Goal: Task Accomplishment & Management: Use online tool/utility

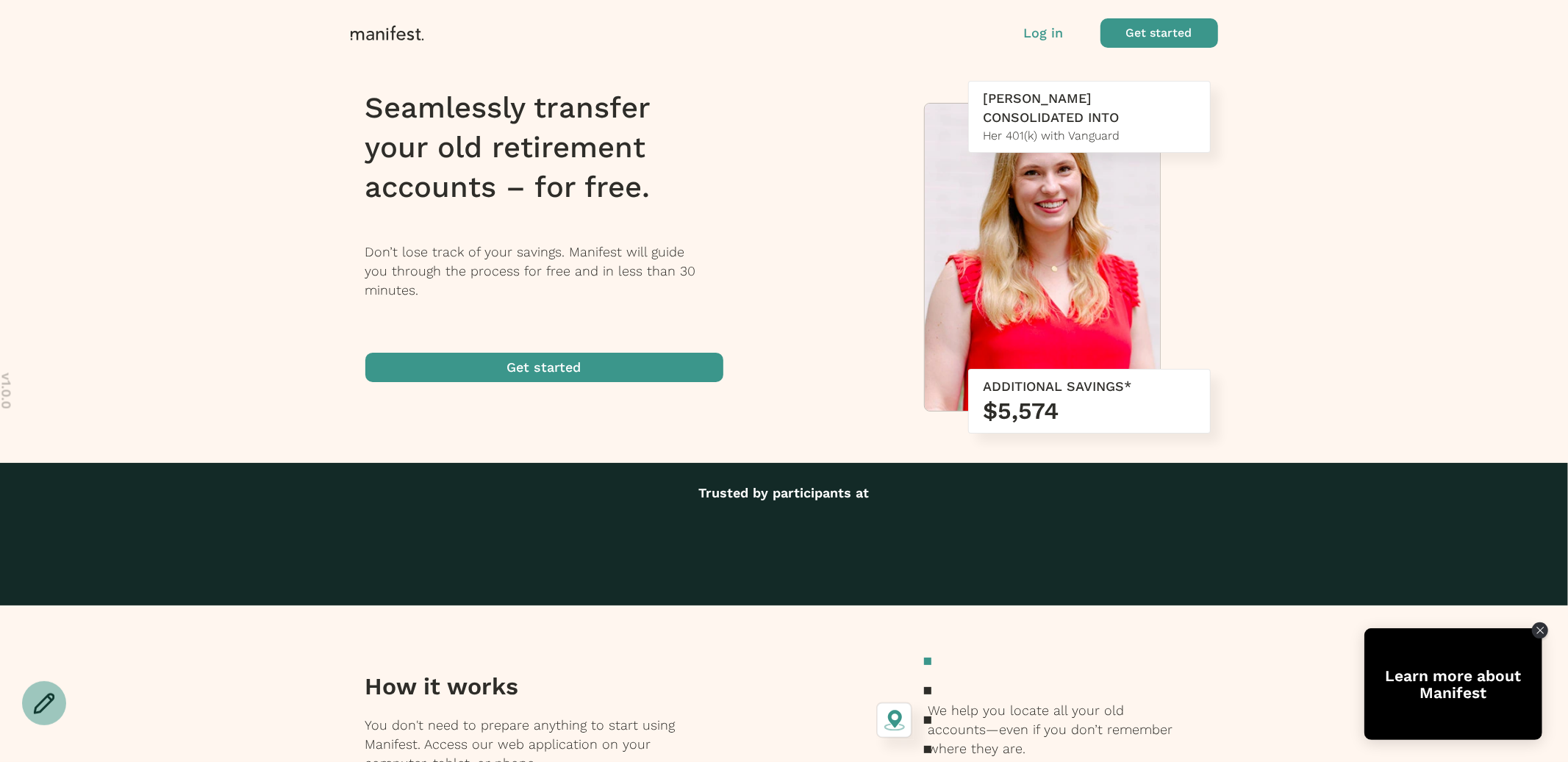
click at [1041, 38] on p "Log in" at bounding box center [1043, 33] width 39 height 19
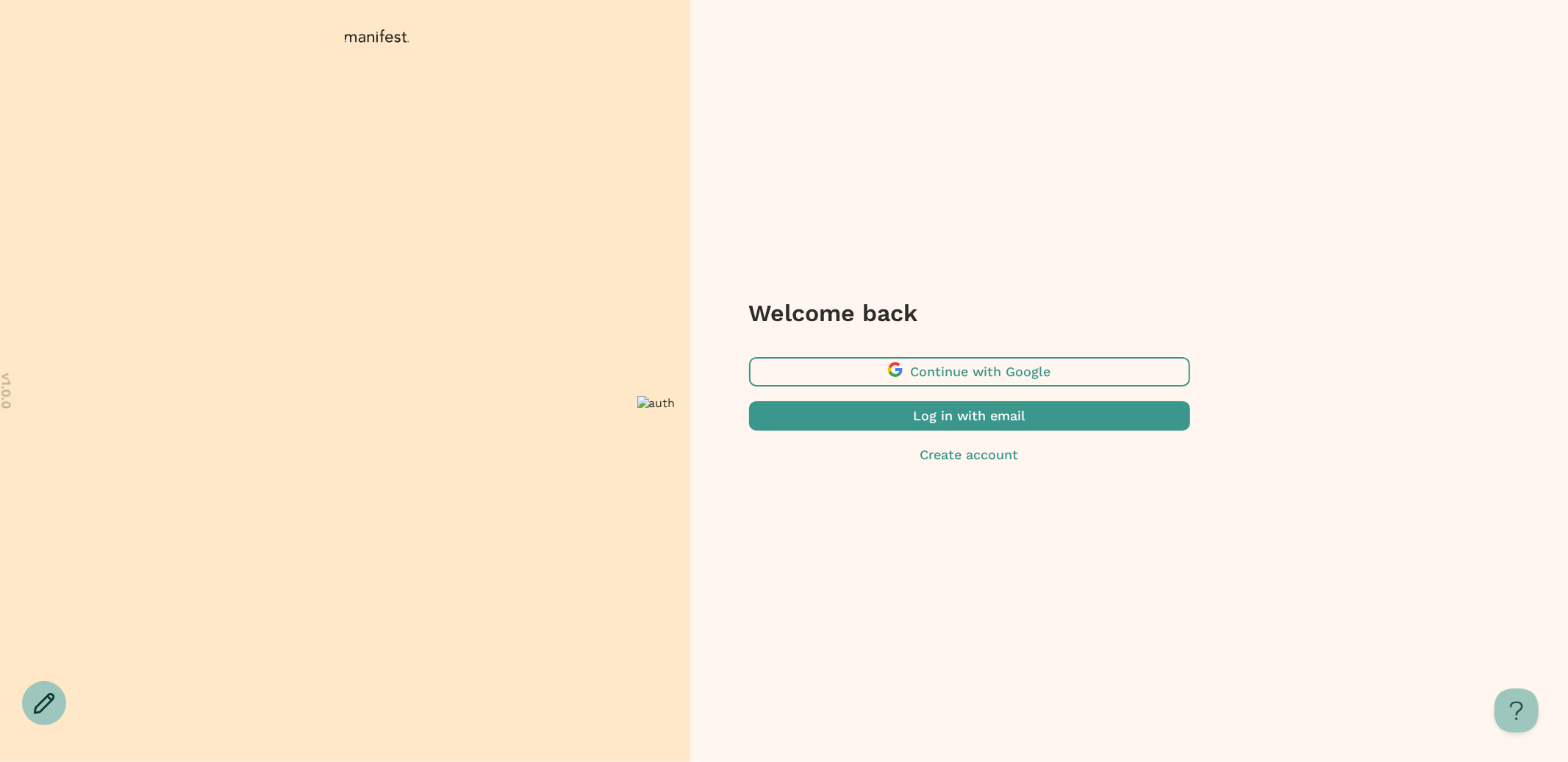
click at [953, 416] on span "button" at bounding box center [969, 416] width 441 height 29
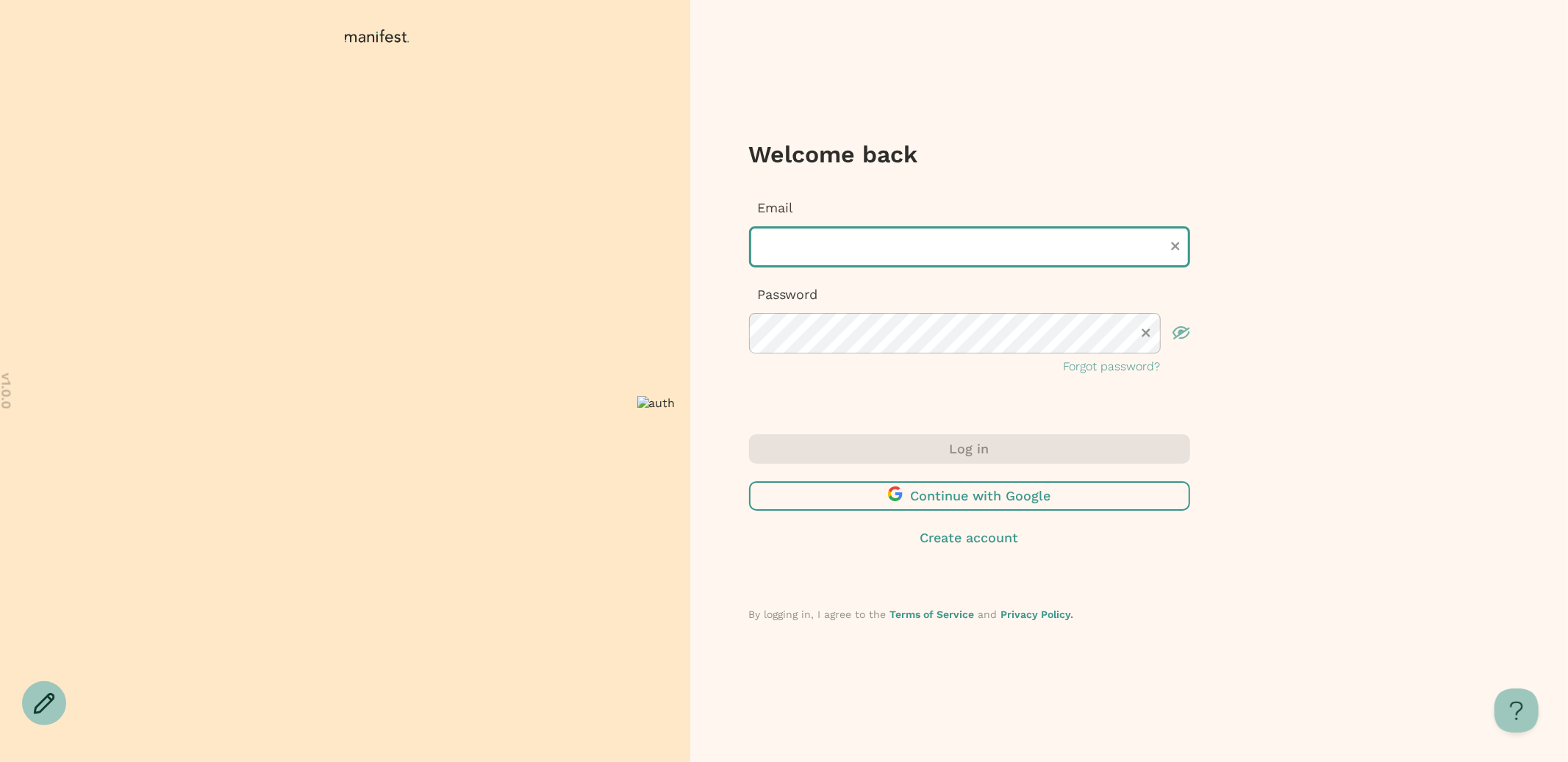
type input "**********"
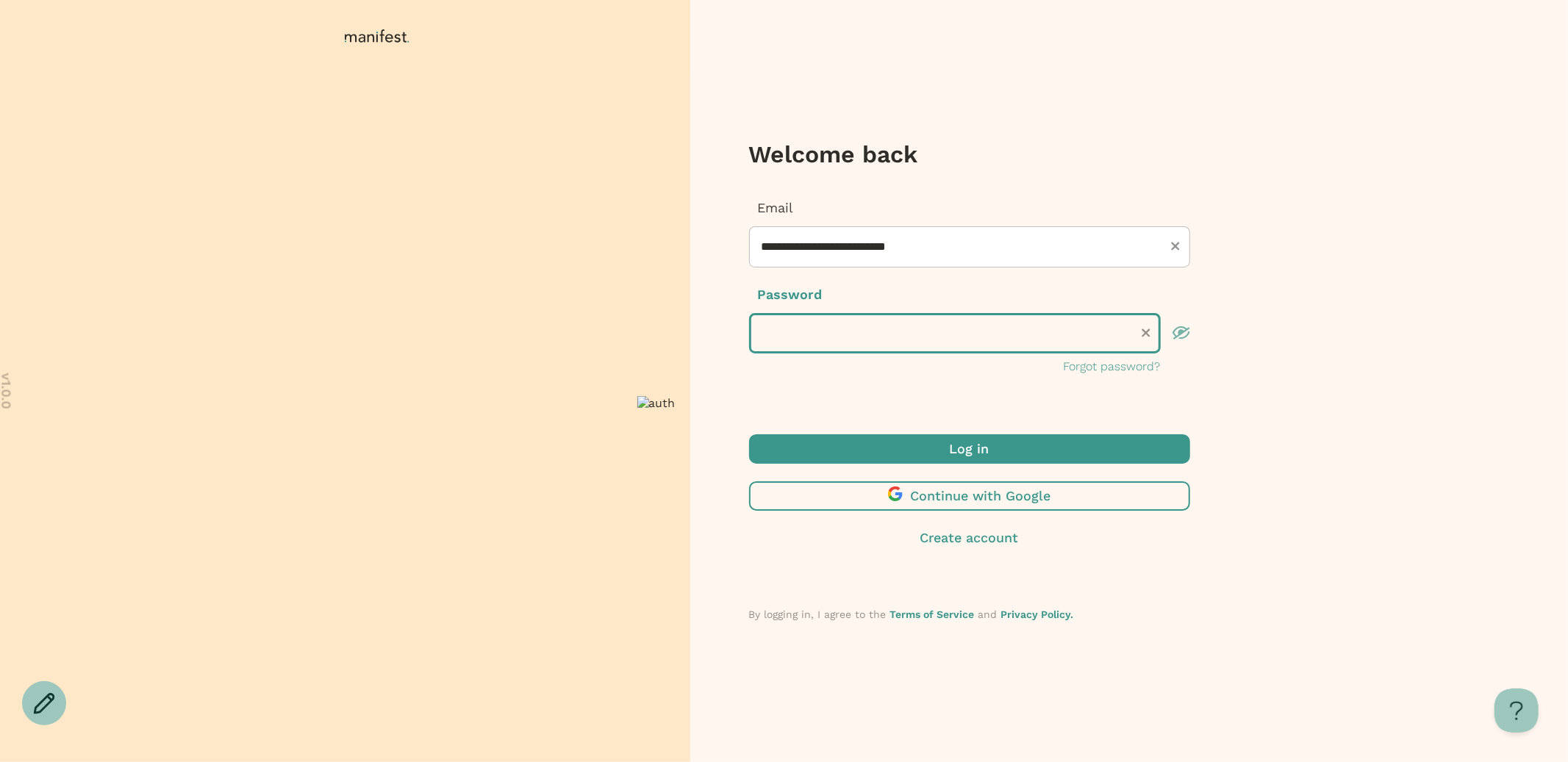
click at [593, 330] on div "**********" at bounding box center [784, 381] width 1568 height 762
click at [749, 434] on button "Log in" at bounding box center [969, 449] width 441 height 29
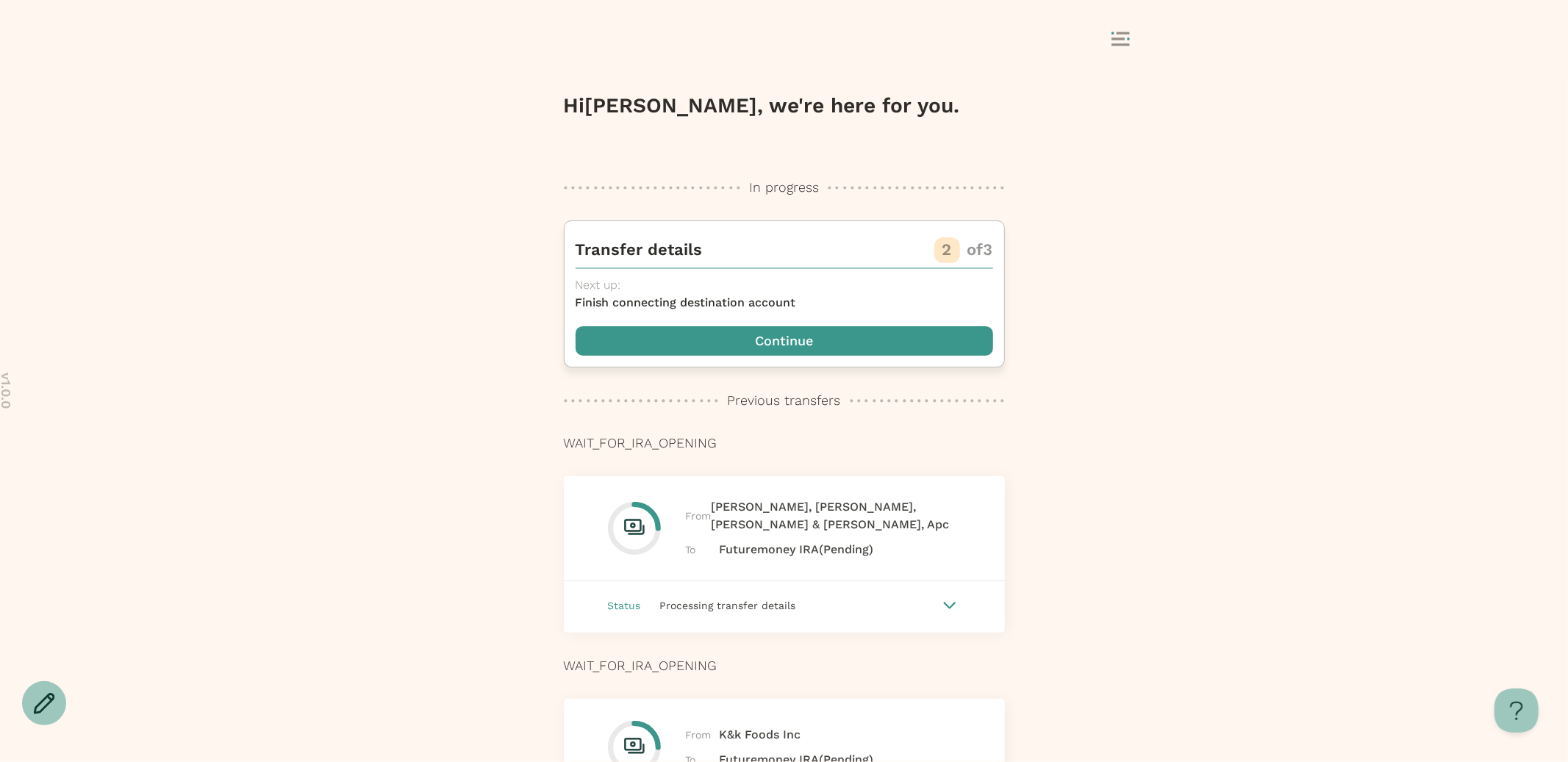
click at [785, 335] on span "button" at bounding box center [784, 340] width 417 height 29
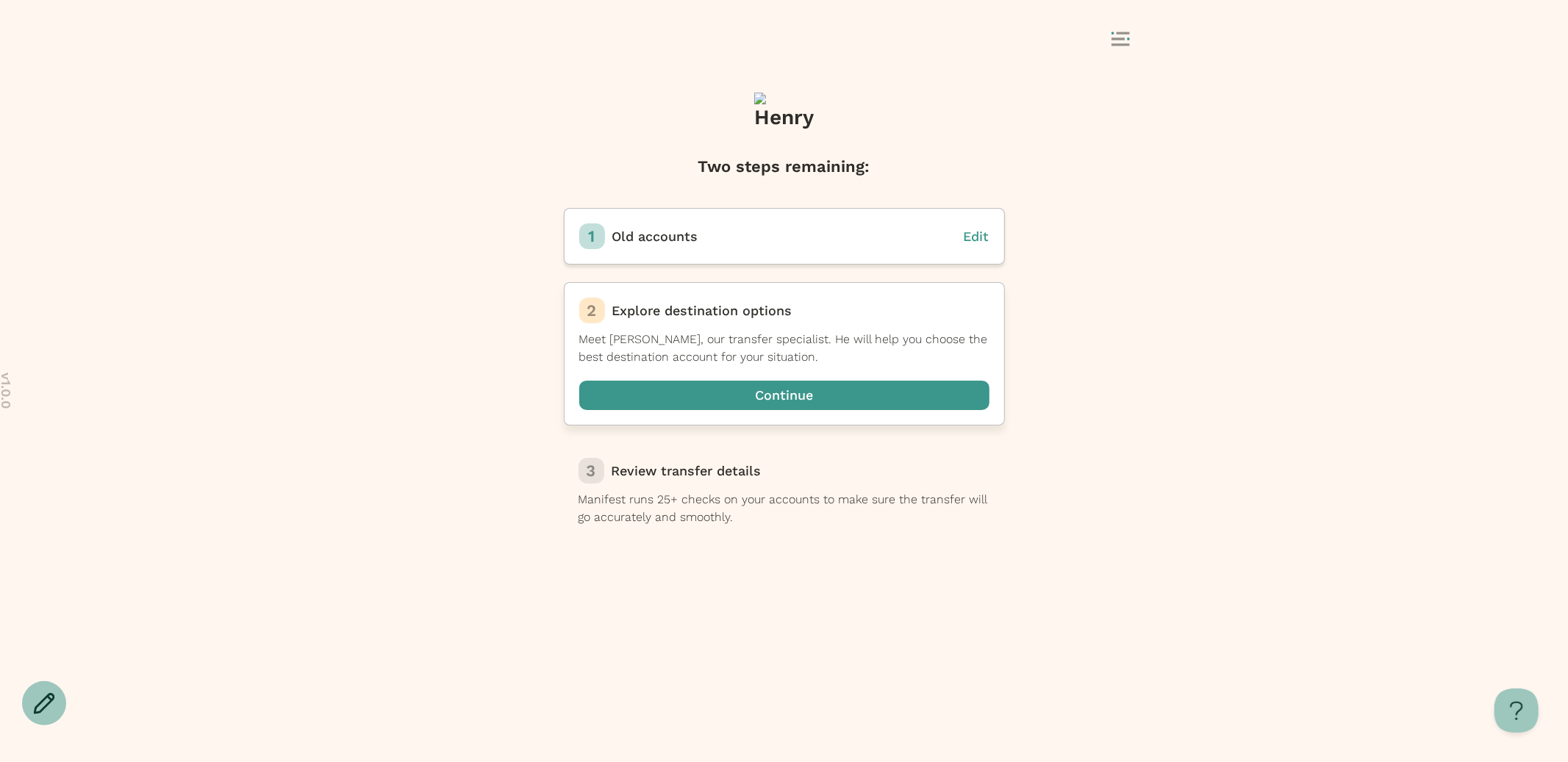
click at [779, 404] on span "button" at bounding box center [784, 395] width 410 height 29
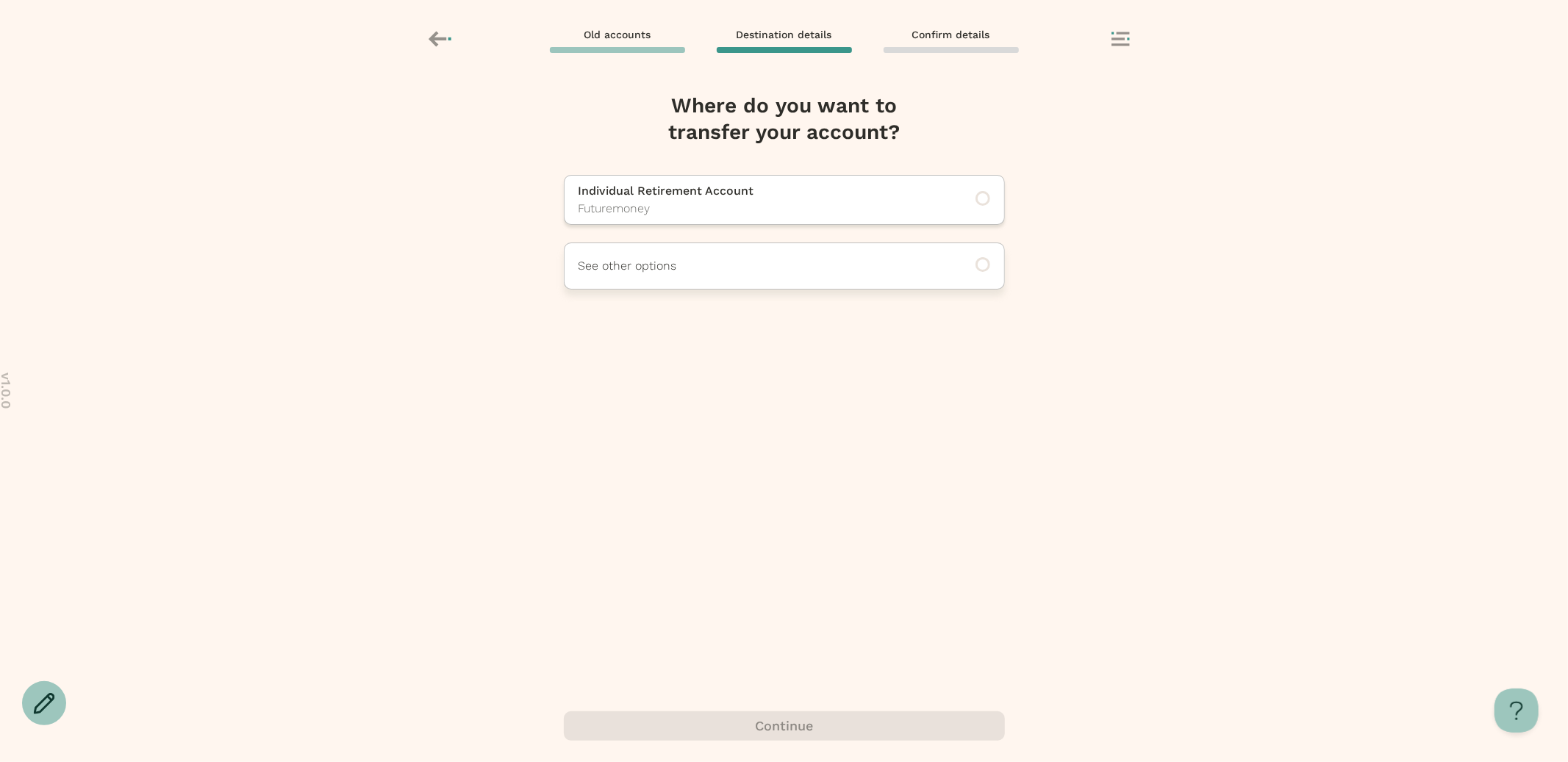
click at [743, 272] on p "See other options" at bounding box center [764, 265] width 371 height 18
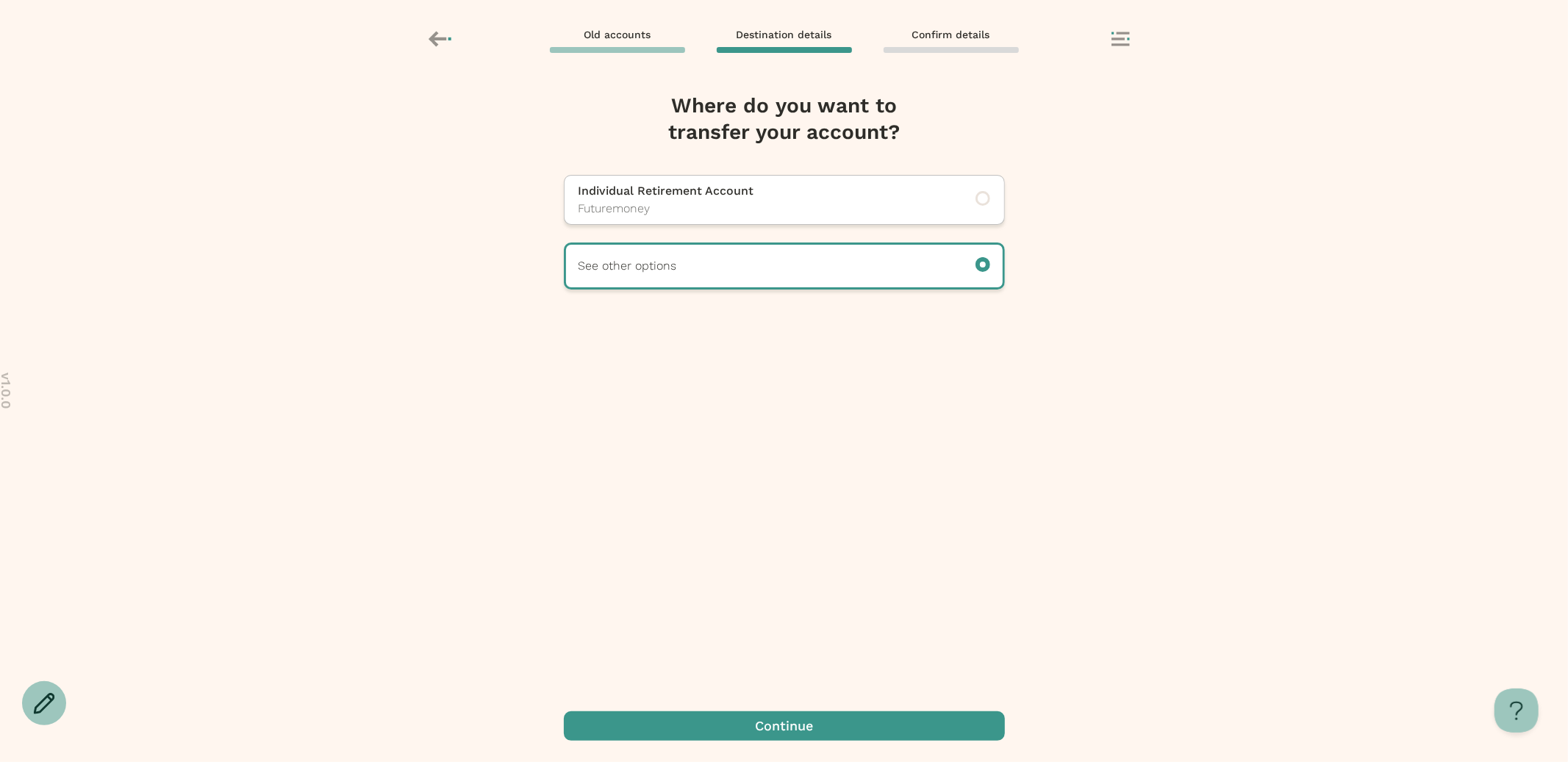
click at [813, 712] on span "button" at bounding box center [784, 726] width 441 height 29
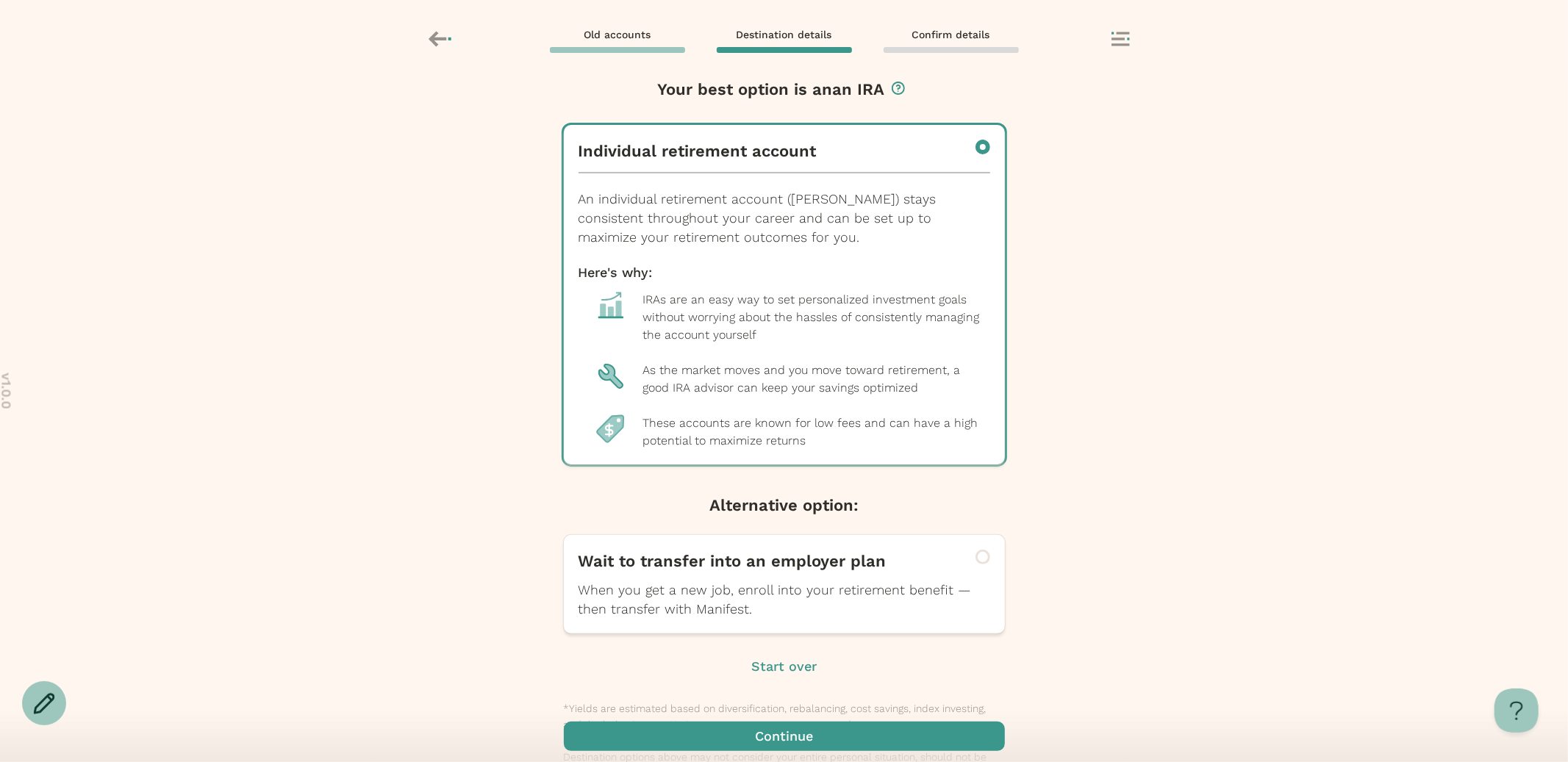
scroll to position [151, 0]
click at [765, 722] on span "button" at bounding box center [784, 736] width 441 height 29
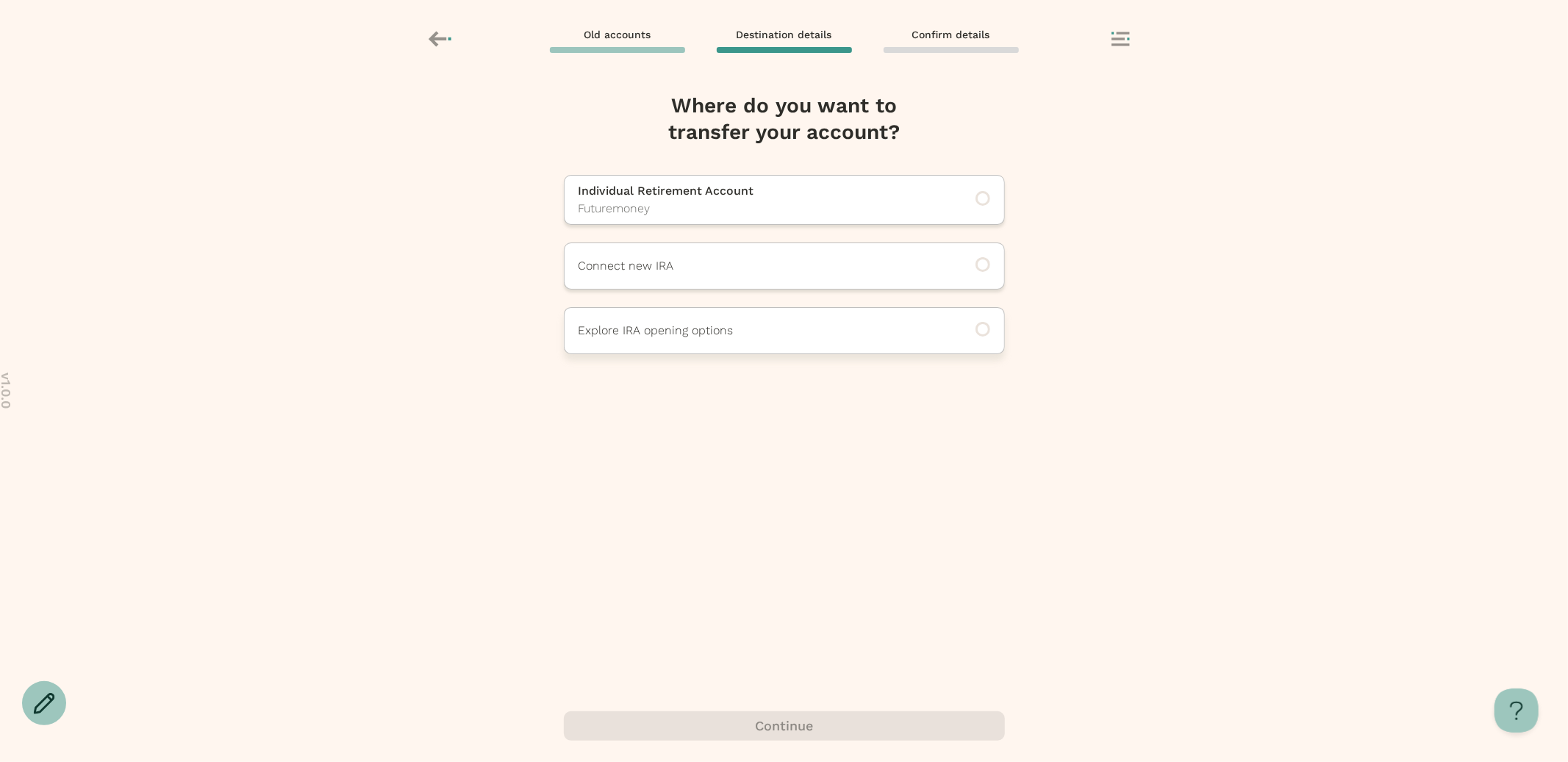
click at [807, 325] on p "Explore IRA opening options" at bounding box center [764, 330] width 371 height 18
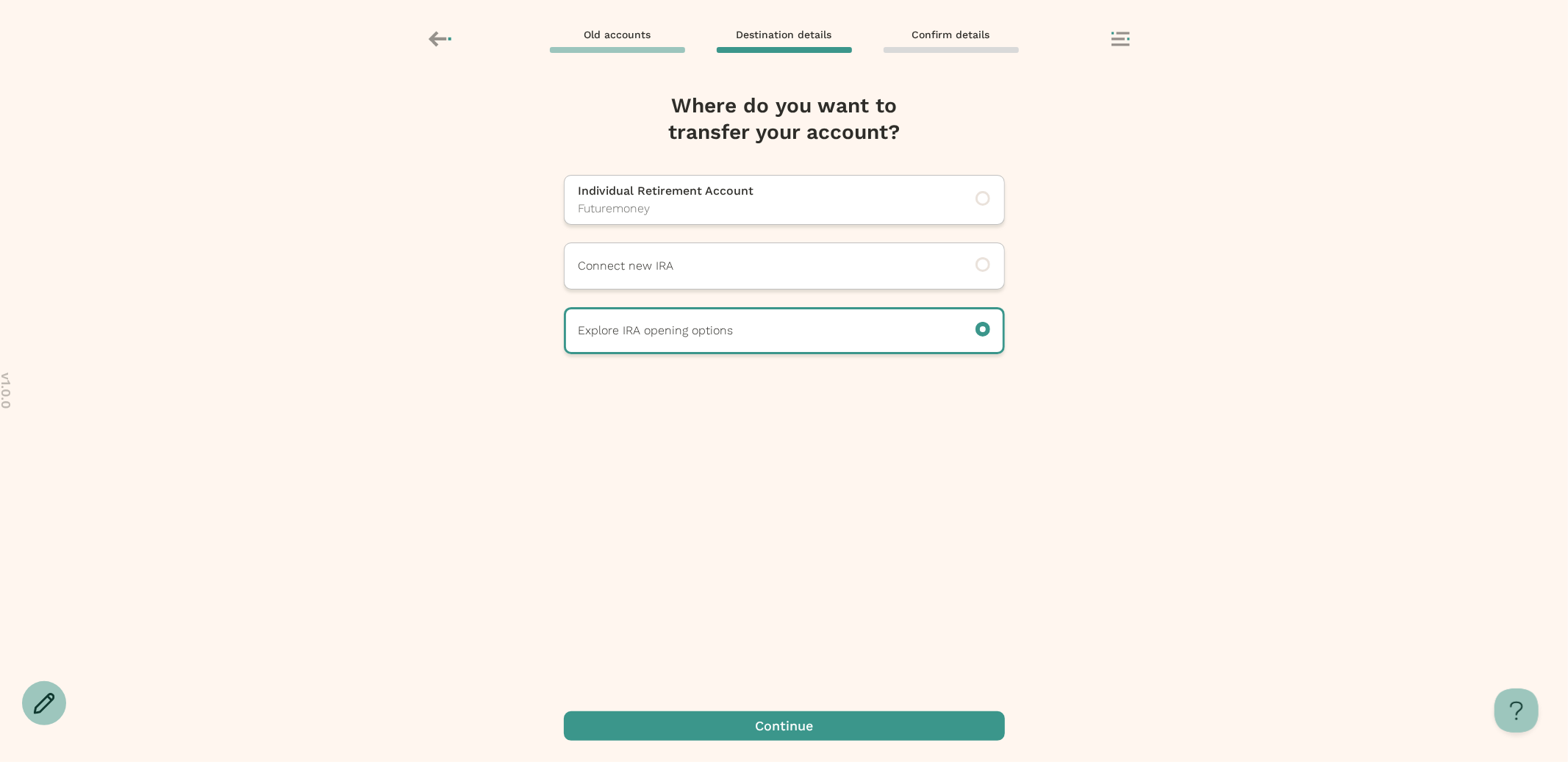
click at [836, 724] on span "button" at bounding box center [784, 726] width 441 height 29
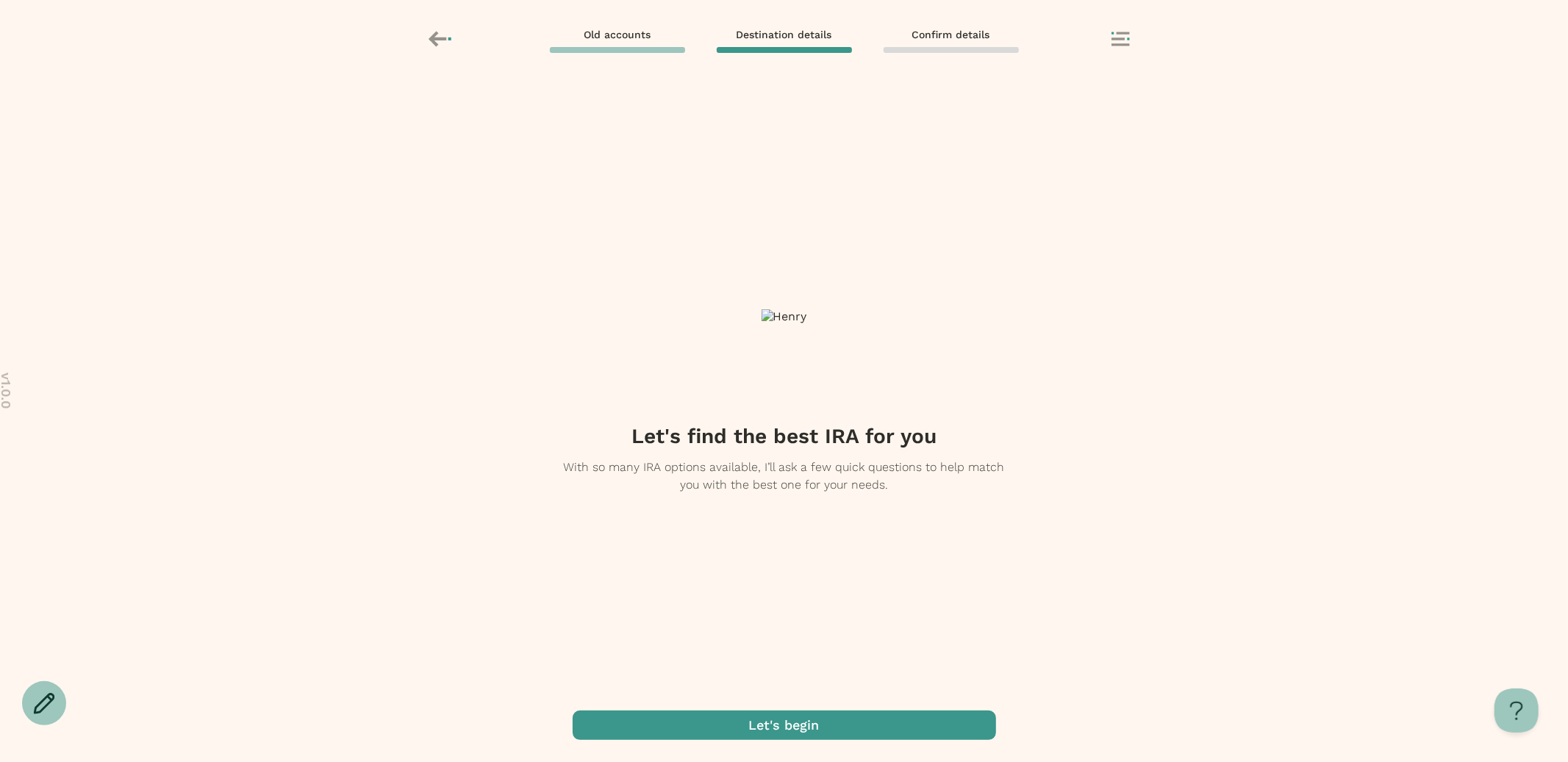
click at [1114, 36] on icon at bounding box center [1121, 38] width 19 height 15
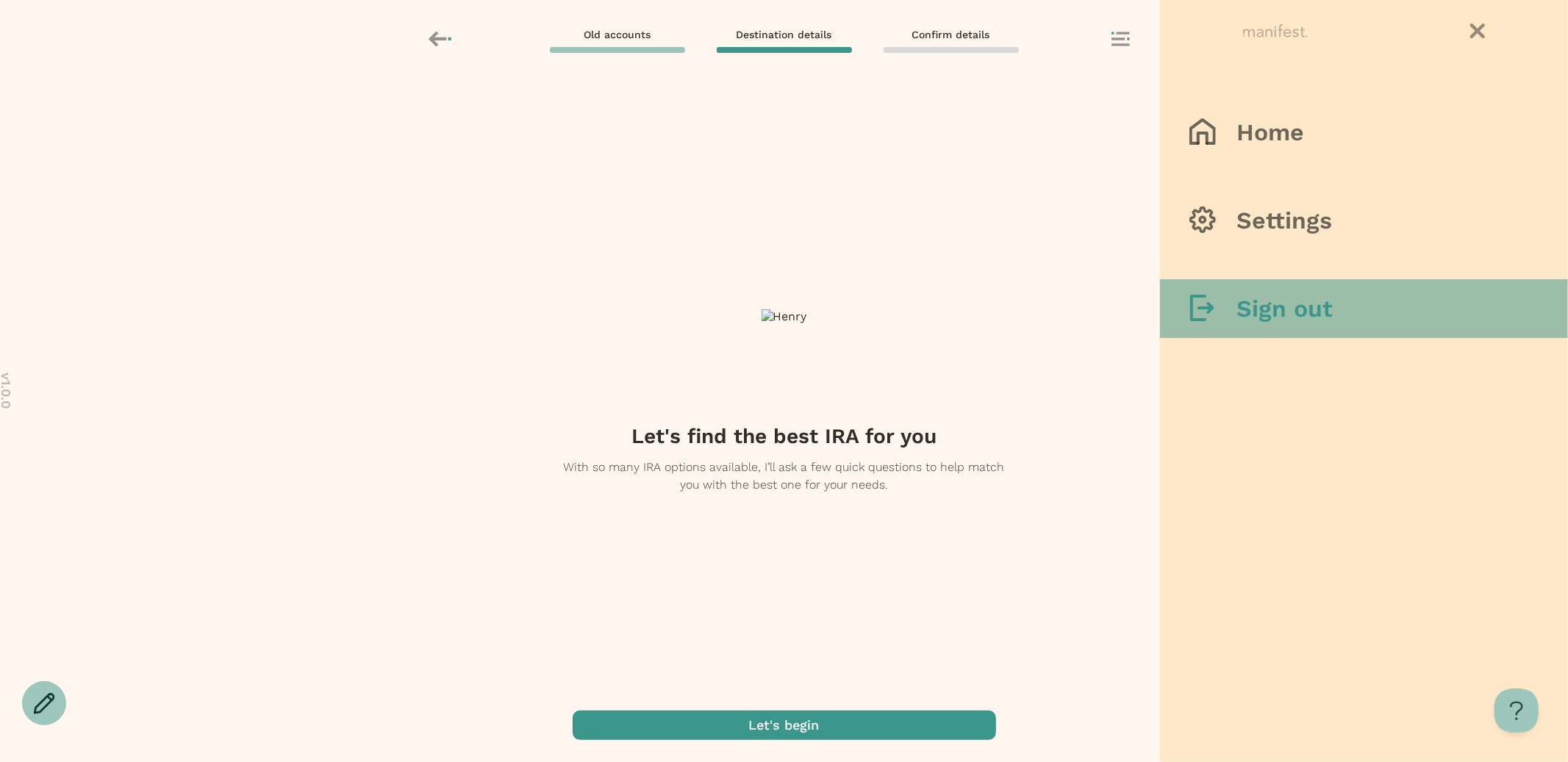
click at [1230, 296] on div at bounding box center [1212, 309] width 47 height 29
